Goal: Find specific page/section: Find specific page/section

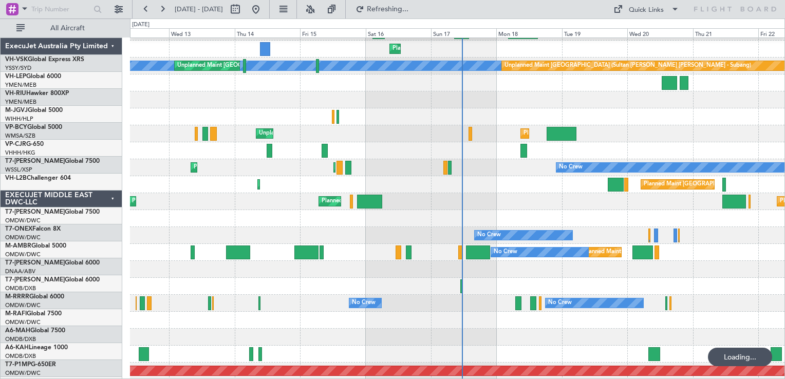
click at [14, 10] on div at bounding box center [12, 9] width 12 height 12
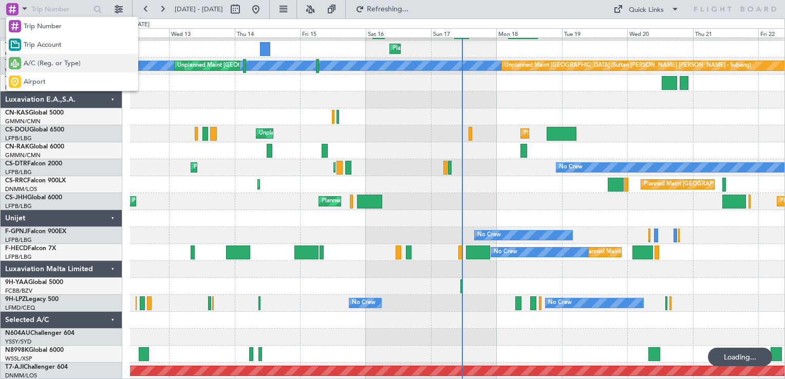
click at [43, 60] on span "A/C (Reg. or Type)" at bounding box center [52, 64] width 57 height 10
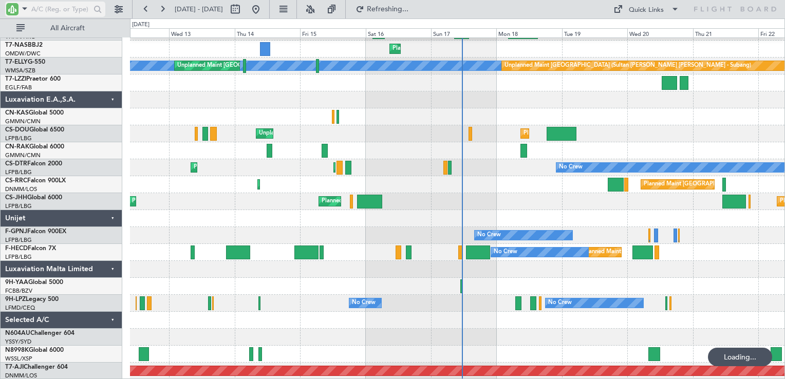
click at [58, 9] on input "text" at bounding box center [60, 9] width 59 height 15
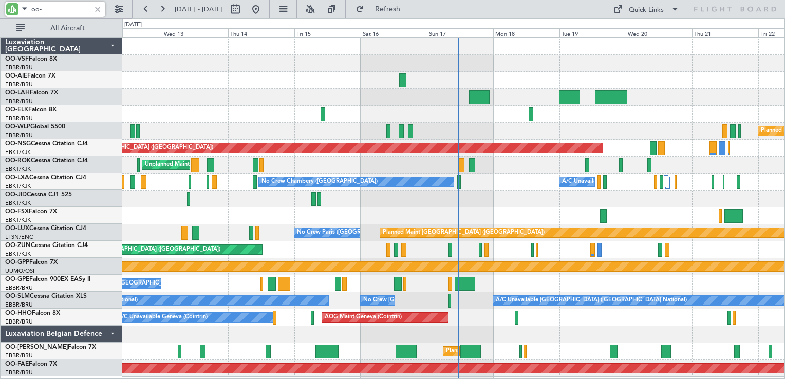
scroll to position [0, 0]
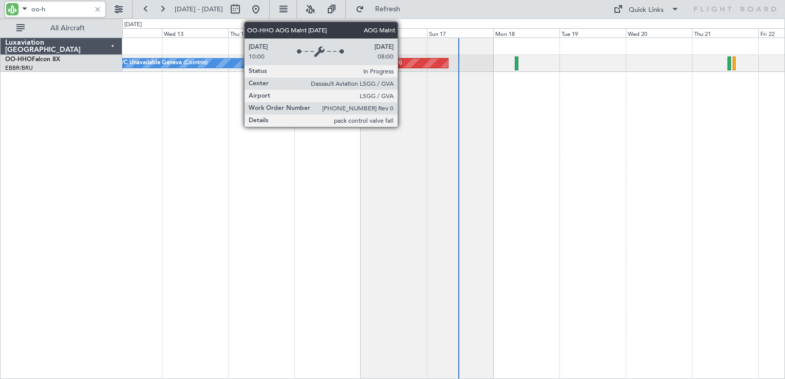
click at [402, 61] on div "AOG Maint Geneva (Cointrin)" at bounding box center [385, 63] width 126 height 9
type input "oo-h"
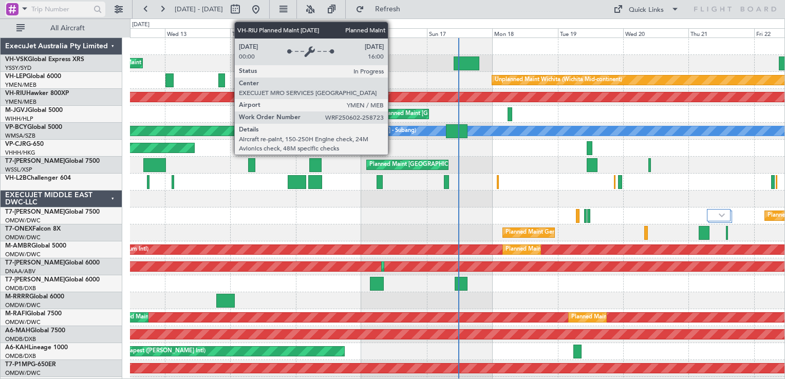
click at [14, 11] on div at bounding box center [12, 9] width 12 height 12
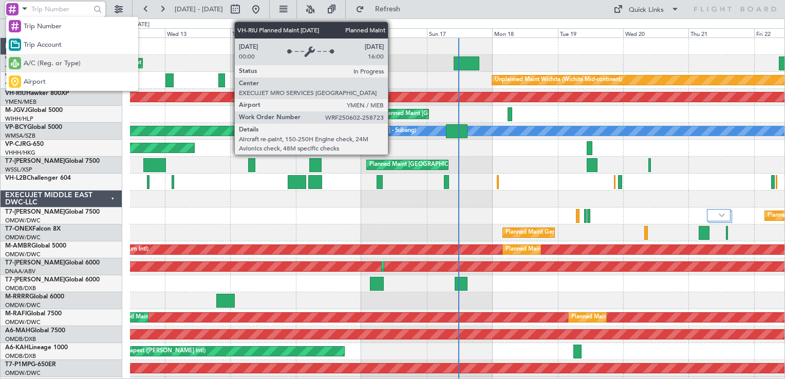
click at [55, 62] on span "A/C (Reg. or Type)" at bounding box center [52, 64] width 57 height 10
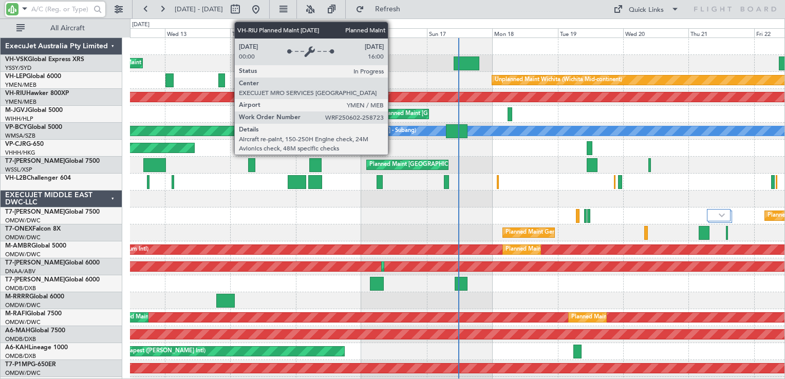
click at [47, 12] on input "text" at bounding box center [60, 9] width 59 height 15
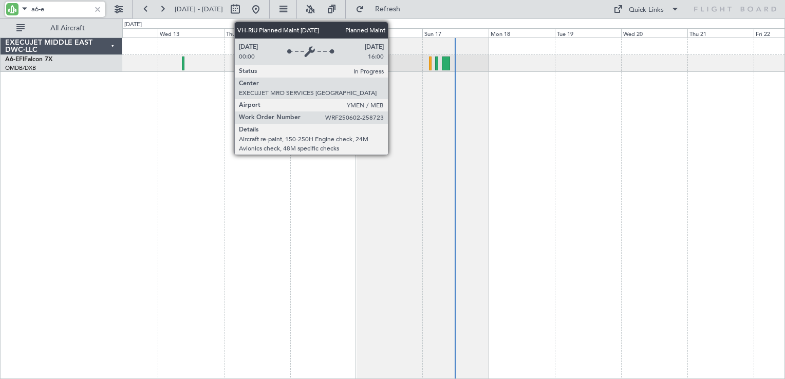
click at [285, 218] on div "Unplanned Maint [GEOGRAPHIC_DATA] ([GEOGRAPHIC_DATA] Intl)" at bounding box center [453, 209] width 663 height 342
click at [460, 113] on div "Unplanned Maint [GEOGRAPHIC_DATA] ([GEOGRAPHIC_DATA] Intl)" at bounding box center [453, 209] width 663 height 342
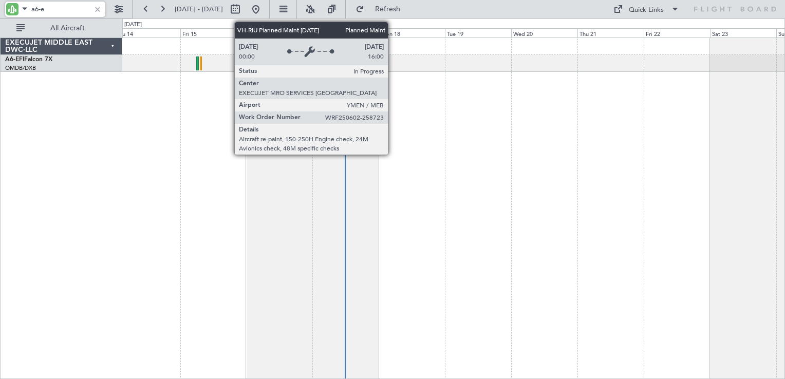
click at [457, 151] on div at bounding box center [453, 209] width 663 height 342
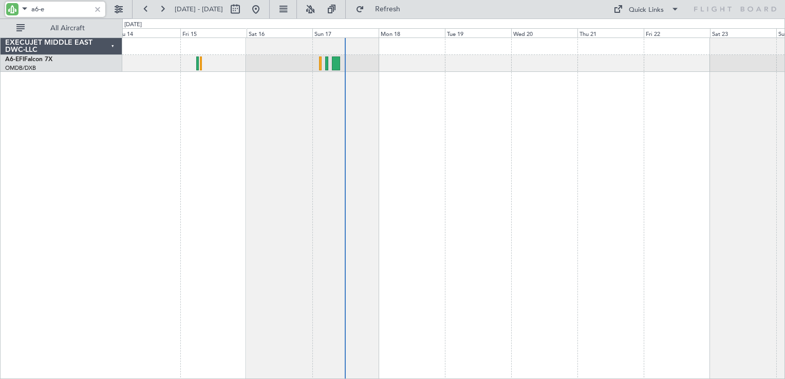
type input "a6-e"
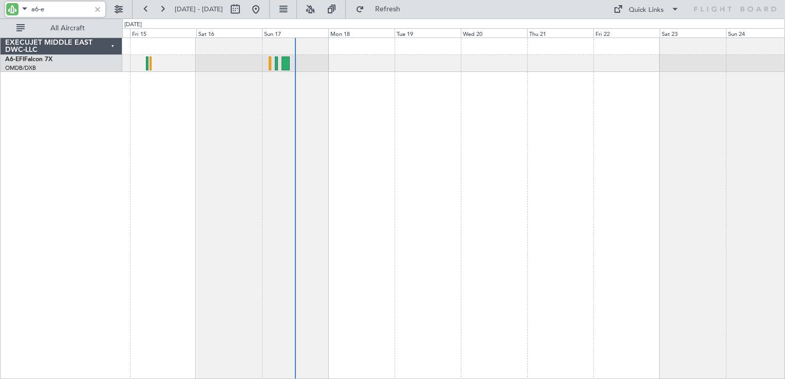
click at [351, 156] on div at bounding box center [453, 209] width 663 height 342
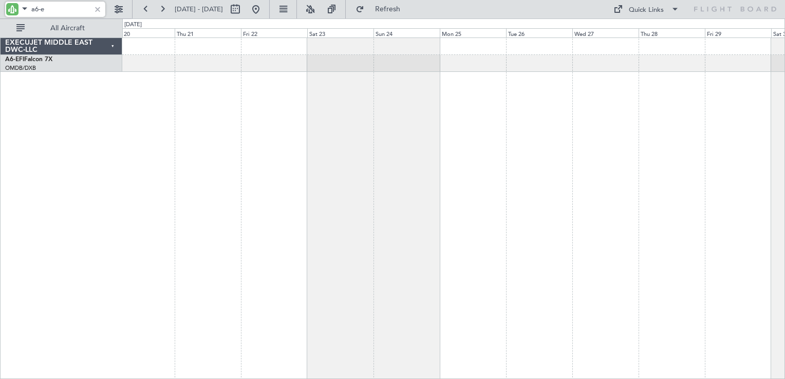
click at [258, 163] on div at bounding box center [453, 209] width 663 height 342
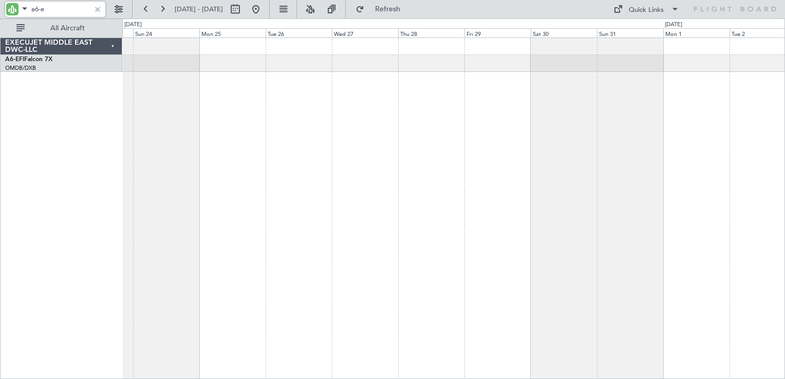
click at [347, 147] on div at bounding box center [453, 209] width 663 height 342
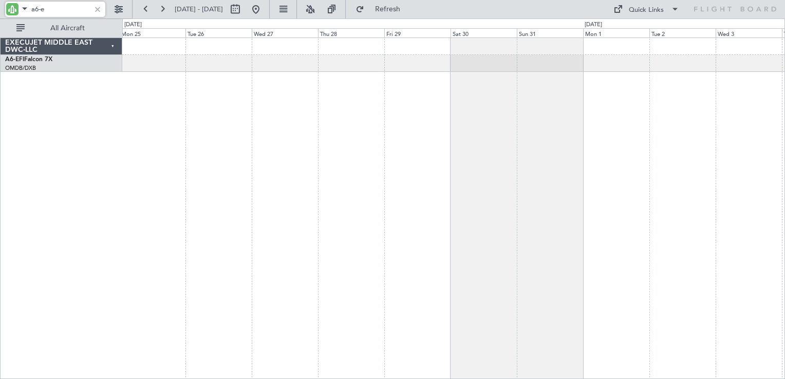
click at [353, 142] on div at bounding box center [453, 209] width 663 height 342
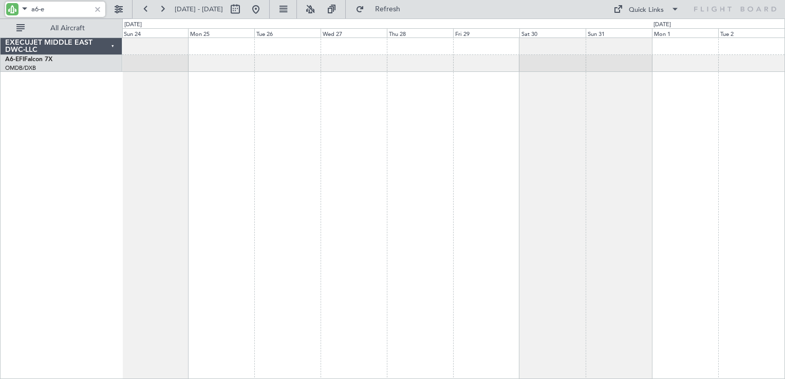
click at [609, 121] on div at bounding box center [453, 209] width 663 height 342
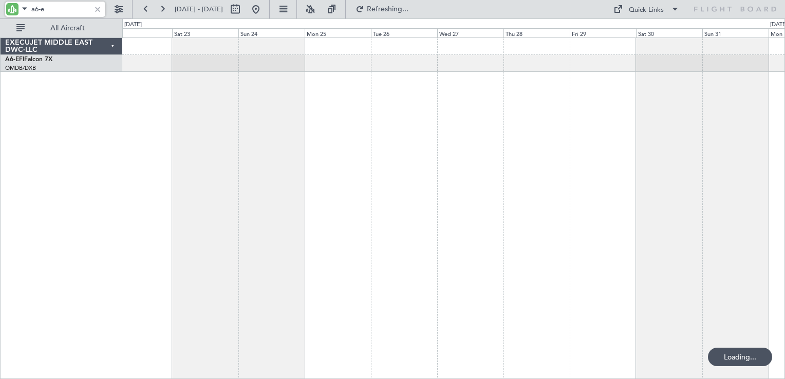
click at [637, 128] on div at bounding box center [453, 209] width 663 height 342
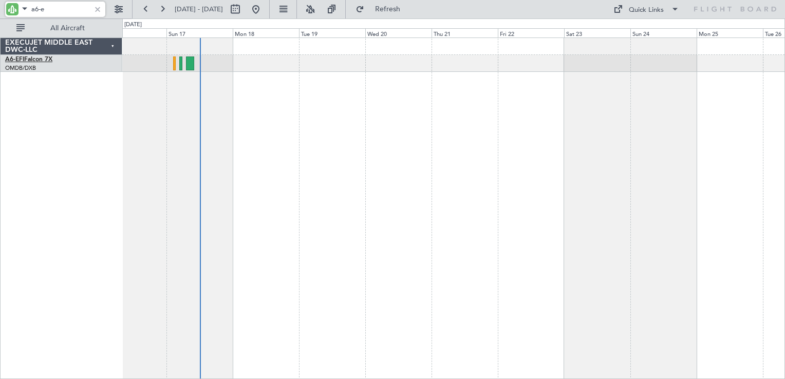
click at [35, 60] on link "A6-EFI Falcon 7X" at bounding box center [28, 60] width 47 height 6
